Goal: Find specific page/section: Find specific page/section

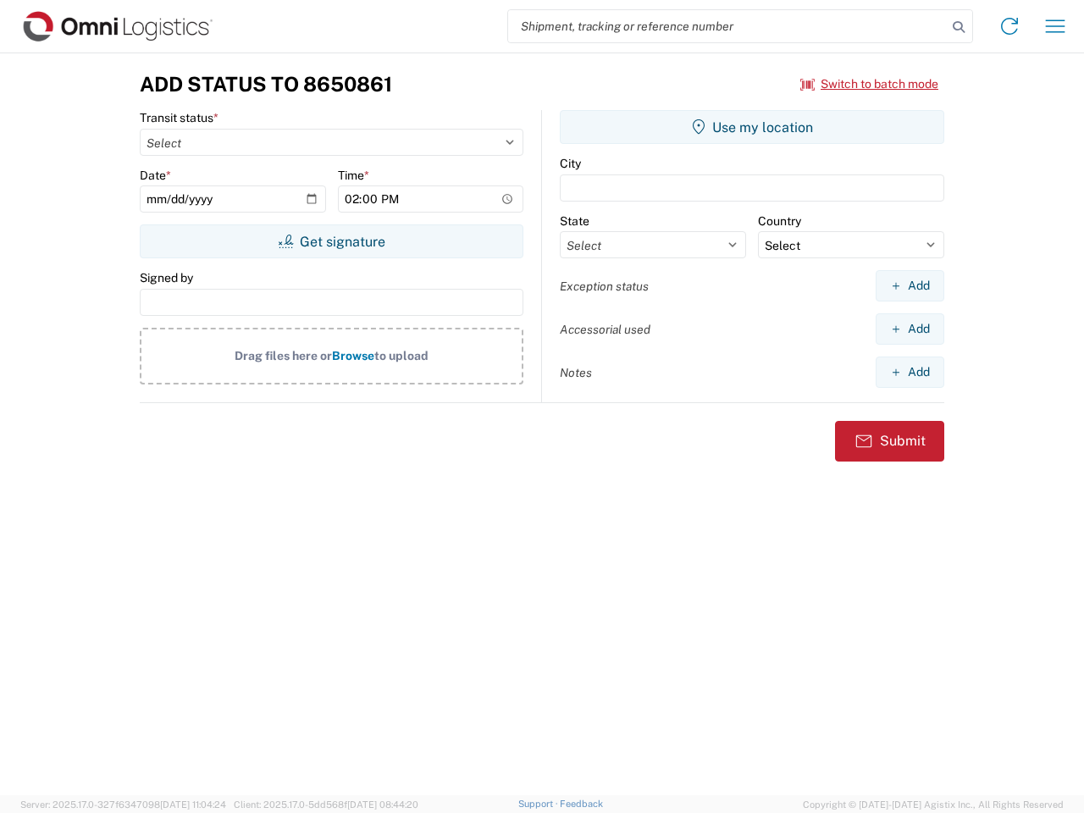
click at [727, 26] on input "search" at bounding box center [727, 26] width 439 height 32
click at [958, 27] on icon at bounding box center [959, 27] width 24 height 24
click at [1009, 26] on icon at bounding box center [1009, 26] width 27 height 27
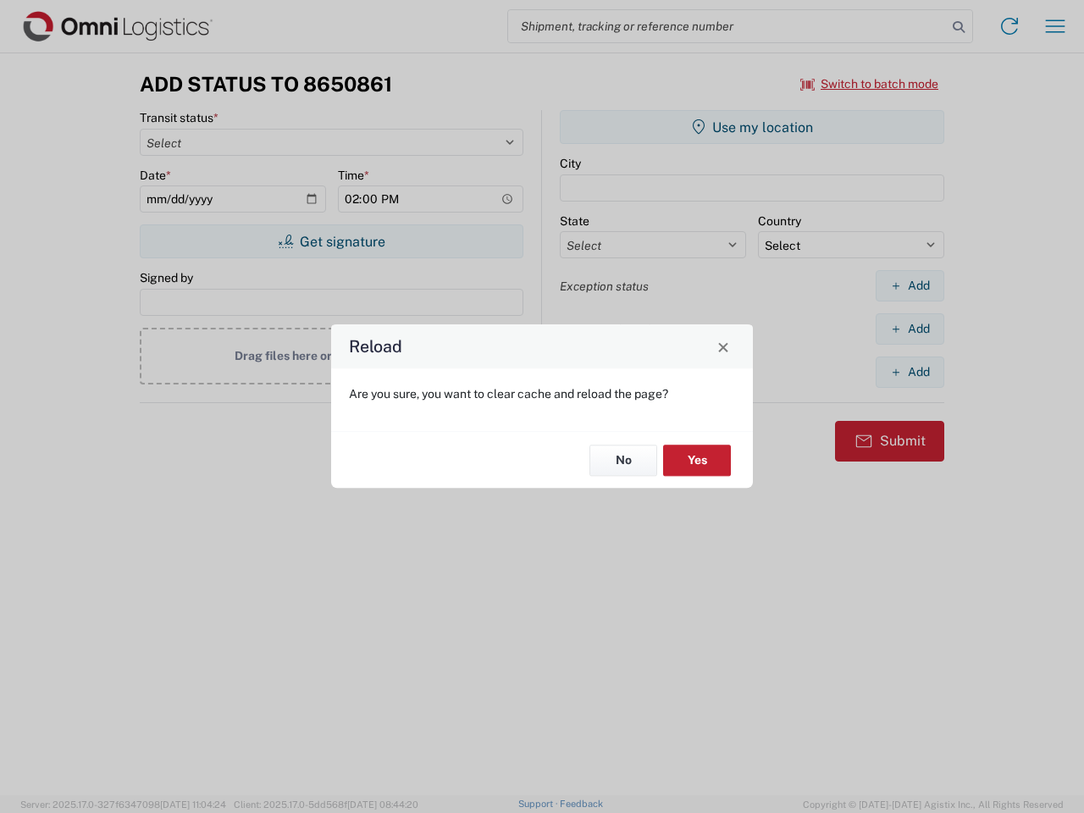
click at [869, 84] on div "Reload Are you sure, you want to clear cache and reload the page? No Yes" at bounding box center [542, 406] width 1084 height 813
click at [331, 241] on div "Reload Are you sure, you want to clear cache and reload the page? No Yes" at bounding box center [542, 406] width 1084 height 813
click at [752, 127] on div "Reload Are you sure, you want to clear cache and reload the page? No Yes" at bounding box center [542, 406] width 1084 height 813
click at [909, 285] on div "Reload Are you sure, you want to clear cache and reload the page? No Yes" at bounding box center [542, 406] width 1084 height 813
click at [909, 328] on div "Reload Are you sure, you want to clear cache and reload the page? No Yes" at bounding box center [542, 406] width 1084 height 813
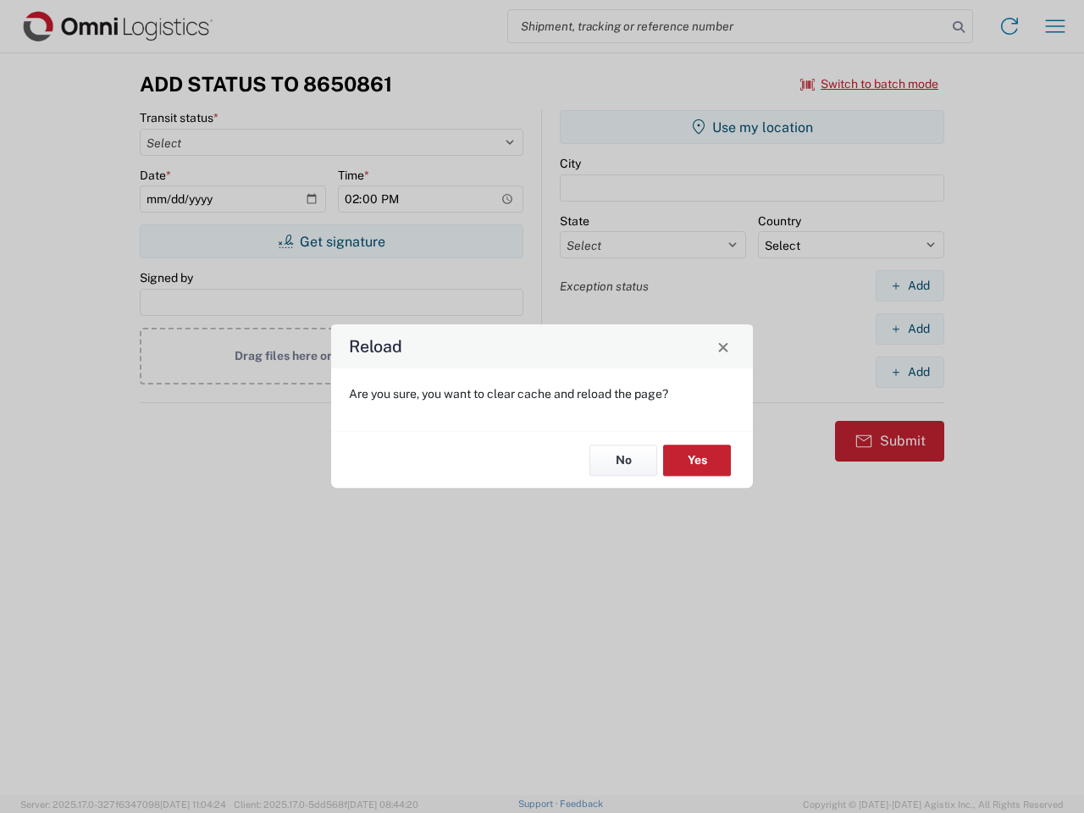
click at [909, 372] on div "Reload Are you sure, you want to clear cache and reload the page? No Yes" at bounding box center [542, 406] width 1084 height 813
